Goal: Check status: Check status

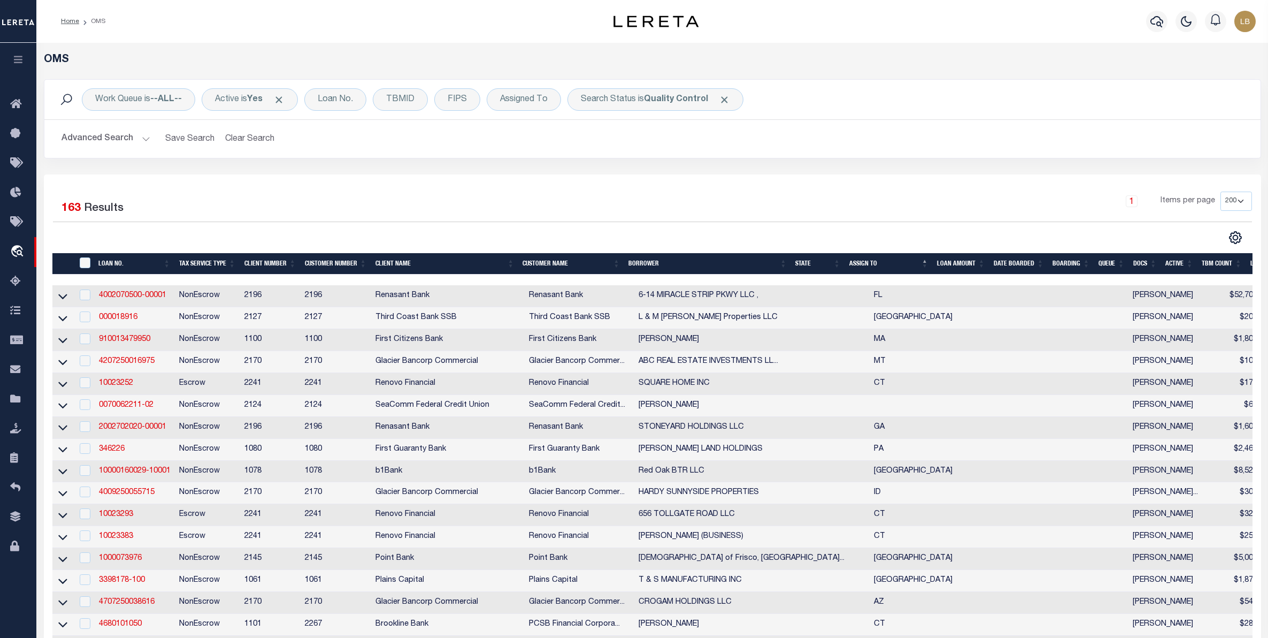
select select "200"
click at [332, 95] on div "Loan No." at bounding box center [335, 99] width 62 height 22
type input "7020262105"
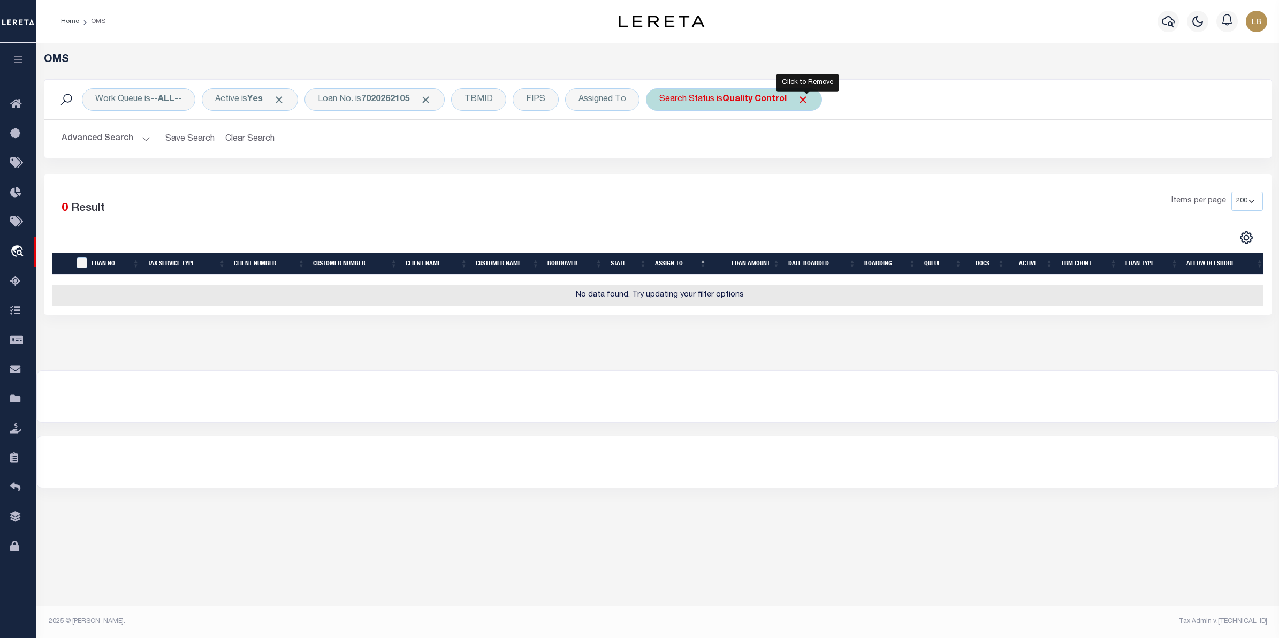
click at [806, 97] on span "Click to Remove" at bounding box center [802, 99] width 11 height 11
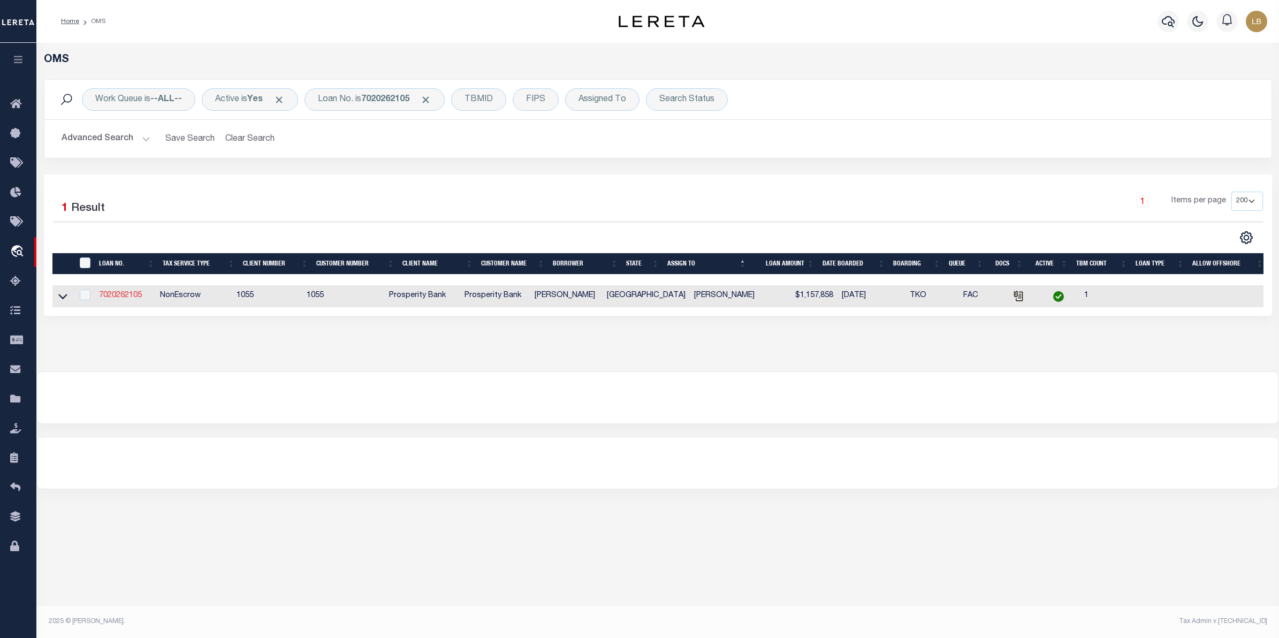
click at [116, 298] on link "7020262105" at bounding box center [120, 295] width 43 height 7
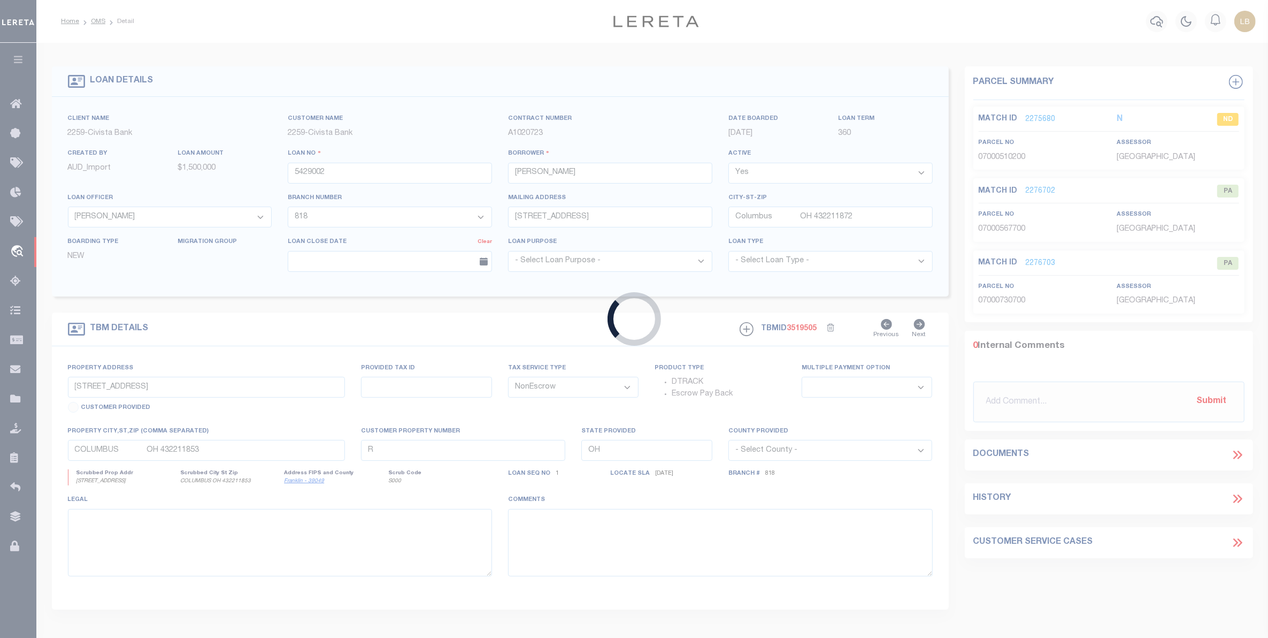
type input "7020262105"
type input "[PERSON_NAME]"
select select
type input "[STREET_ADDRESS]"
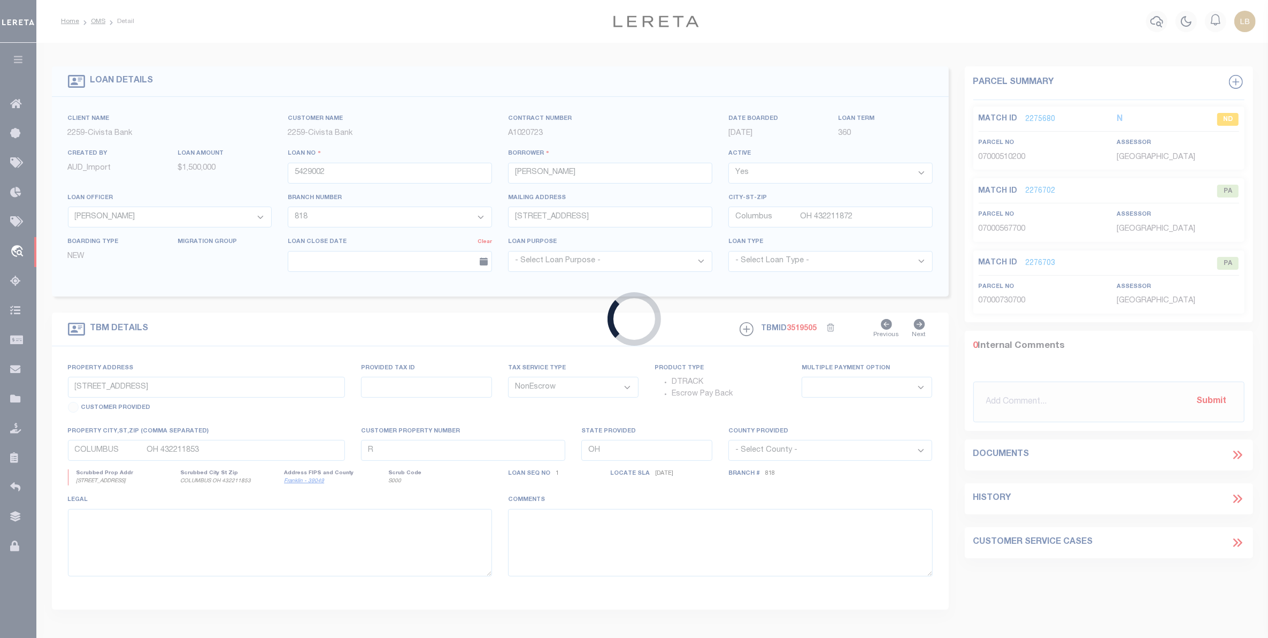
type input "[GEOGRAPHIC_DATA] 79720-6167"
select select
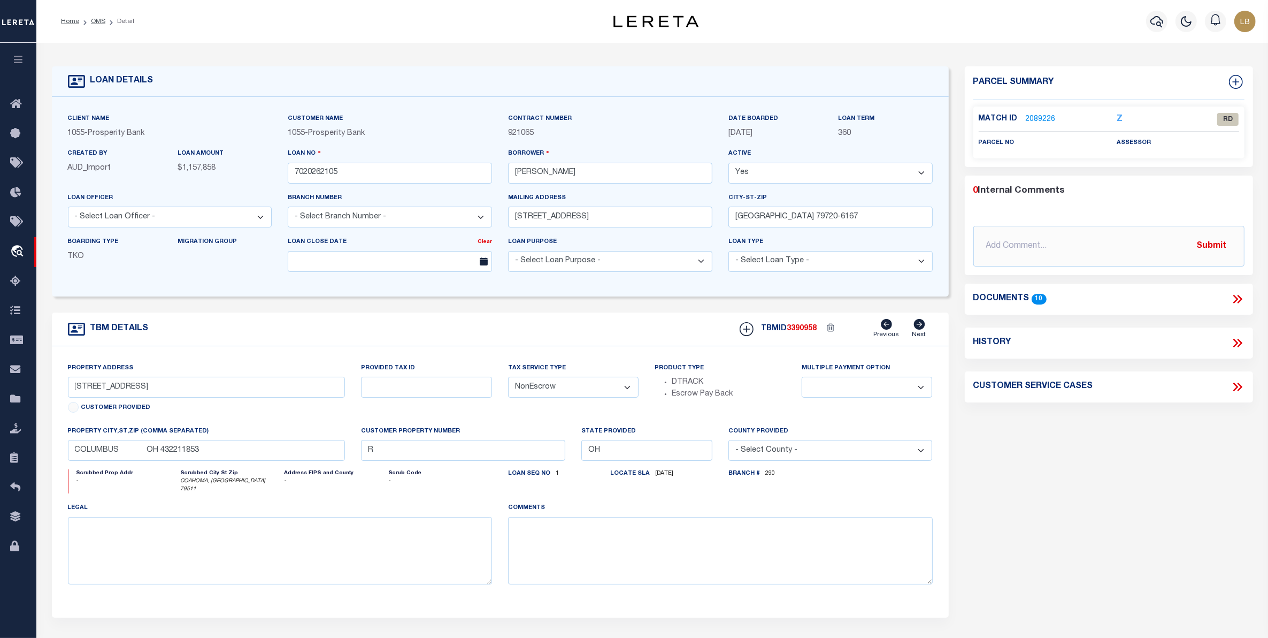
select select "3276"
select select
type input "COAHOMA, [GEOGRAPHIC_DATA] 79511"
type input "[GEOGRAPHIC_DATA]"
type textarea "FLDT 887 ACRES [GEOGRAPHIC_DATA] [GEOGRAPHIC_DATA] [GEOGRAPHIC_DATA] 79511 - [G…"
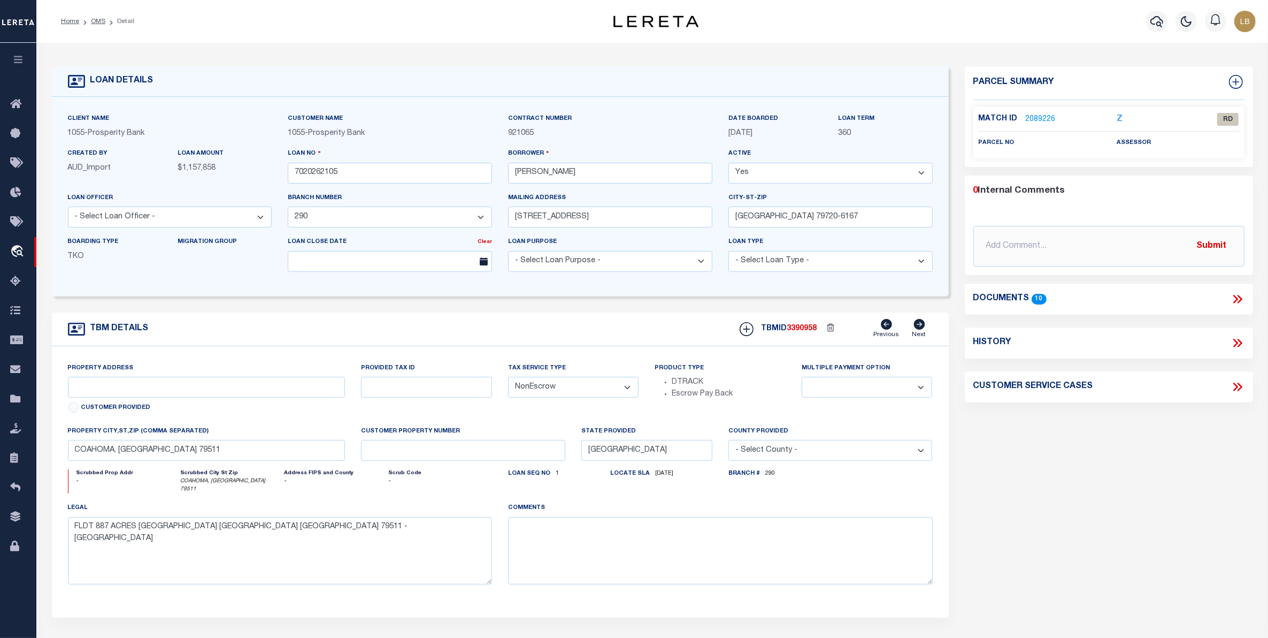
click at [1236, 300] on icon at bounding box center [1236, 299] width 5 height 9
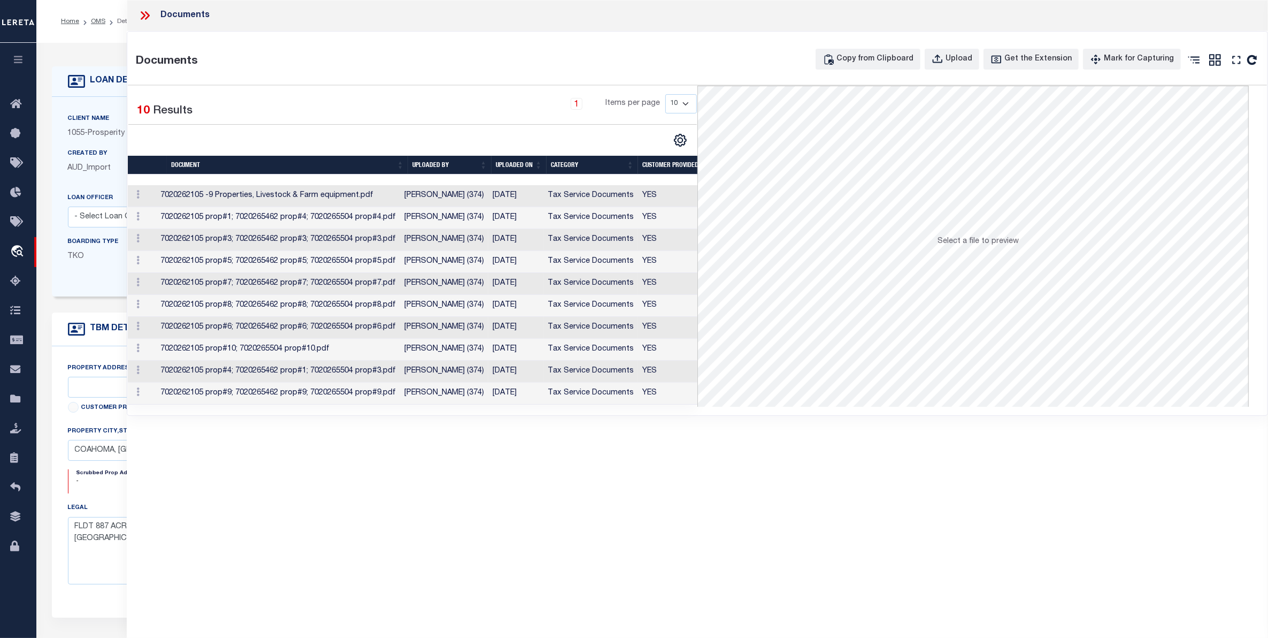
click at [519, 198] on td "[DATE]" at bounding box center [515, 196] width 55 height 22
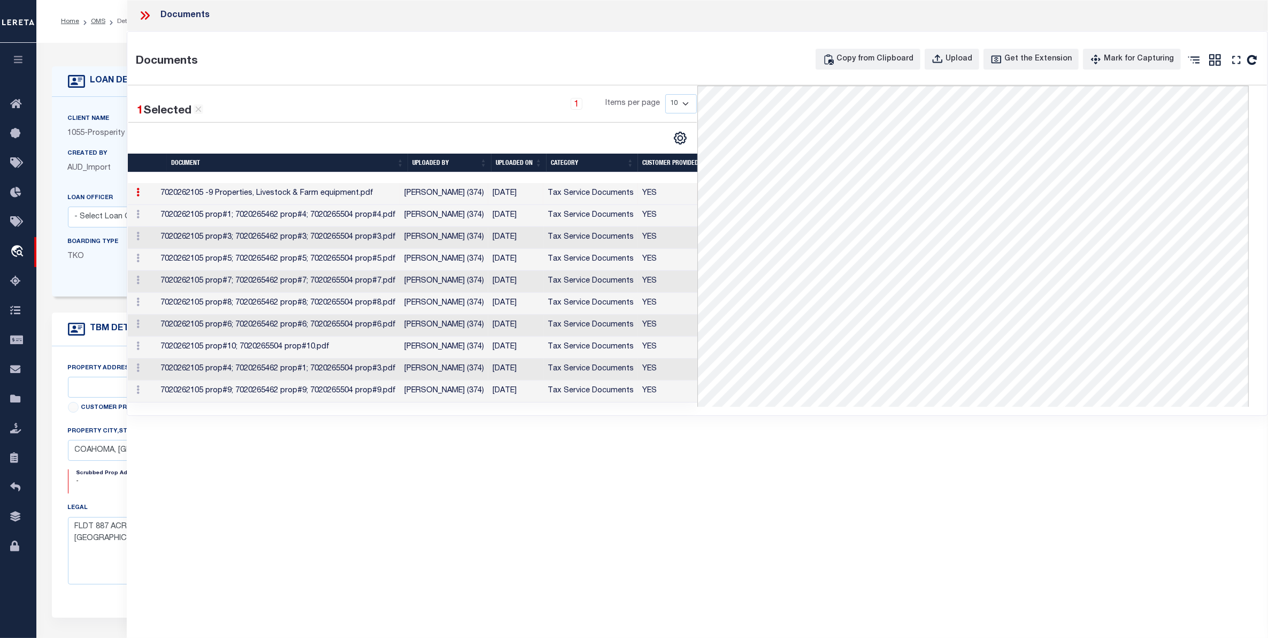
click at [186, 14] on div "Documents" at bounding box center [174, 16] width 72 height 14
click at [143, 17] on icon at bounding box center [145, 16] width 14 height 14
